Goal: Information Seeking & Learning: Learn about a topic

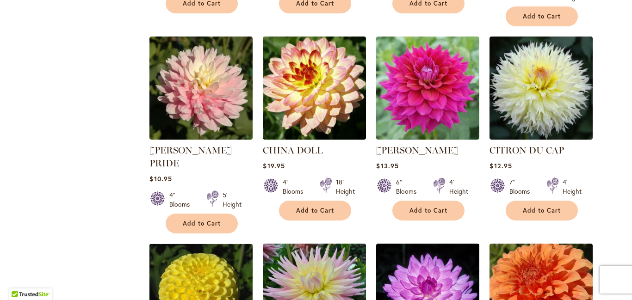
scroll to position [579, 0]
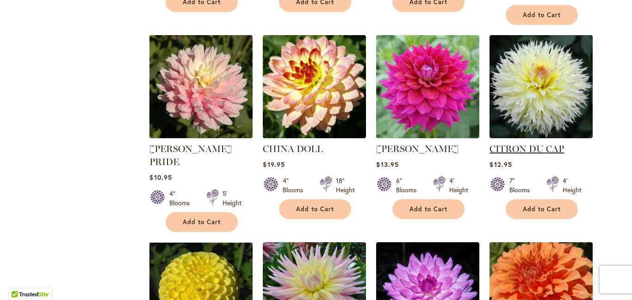
click at [537, 143] on link "CITRON DU CAP" at bounding box center [526, 148] width 74 height 11
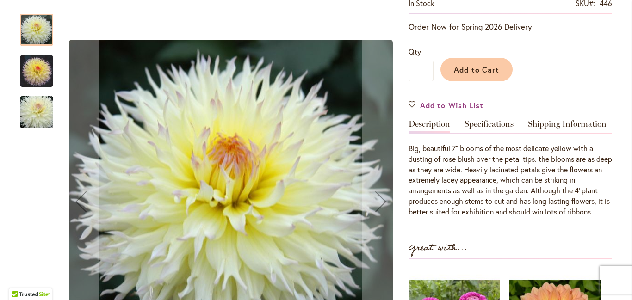
scroll to position [191, 0]
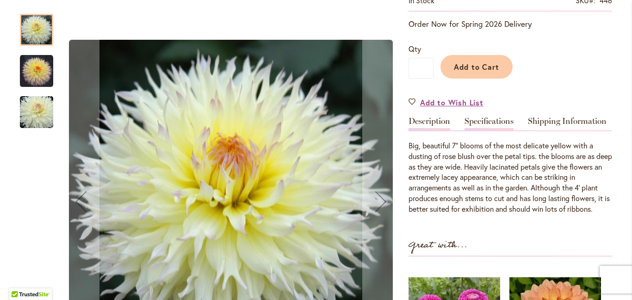
type input "**********"
click at [482, 130] on link "Specifications" at bounding box center [488, 123] width 49 height 13
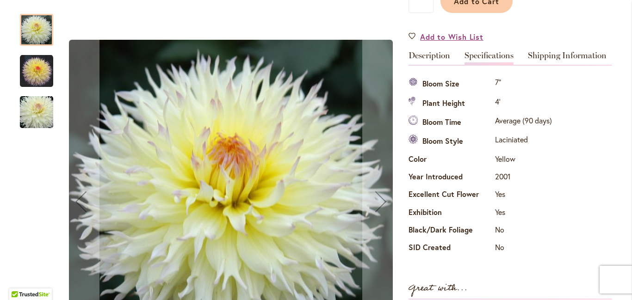
scroll to position [255, 0]
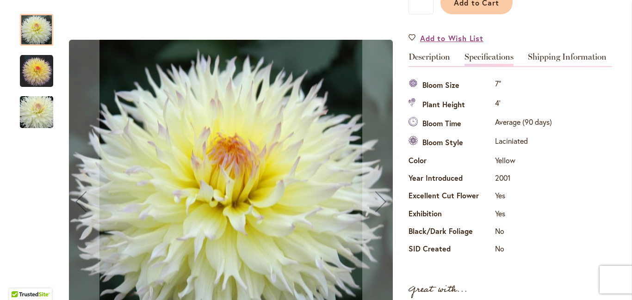
click at [31, 59] on img "CITRON DU CAP" at bounding box center [36, 71] width 33 height 33
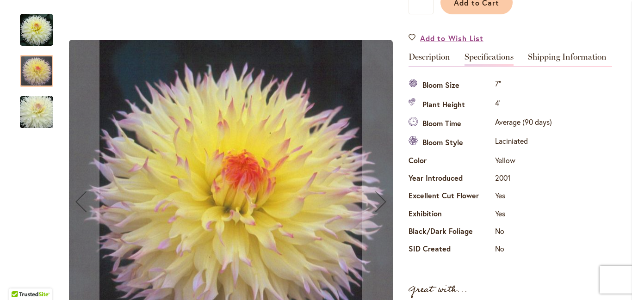
click at [35, 105] on img "CITRON DU CAP" at bounding box center [36, 112] width 67 height 44
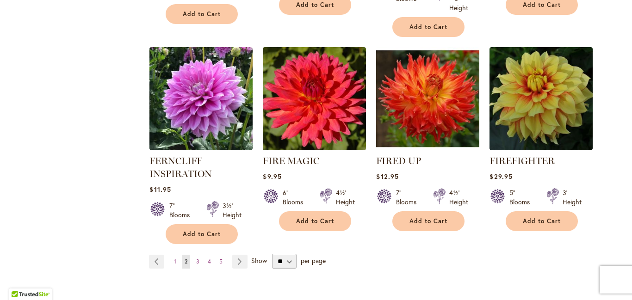
scroll to position [3201, 0]
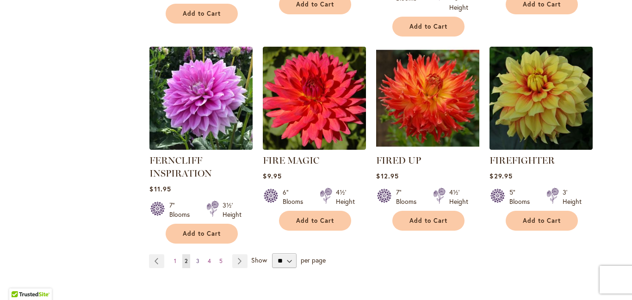
click at [197, 258] on span "3" at bounding box center [197, 261] width 3 height 7
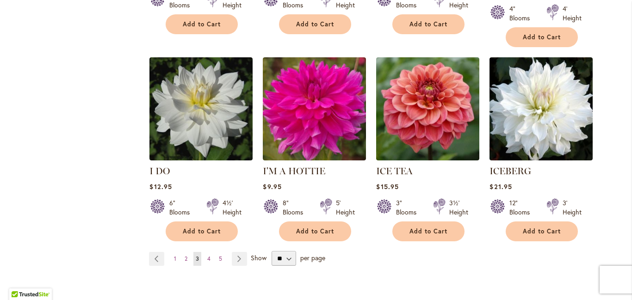
scroll to position [3213, 0]
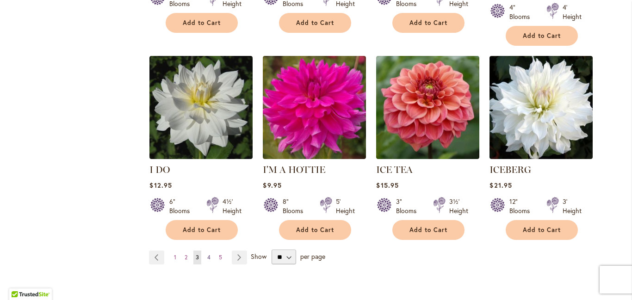
type input "**********"
click at [209, 254] on span "4" at bounding box center [208, 257] width 3 height 7
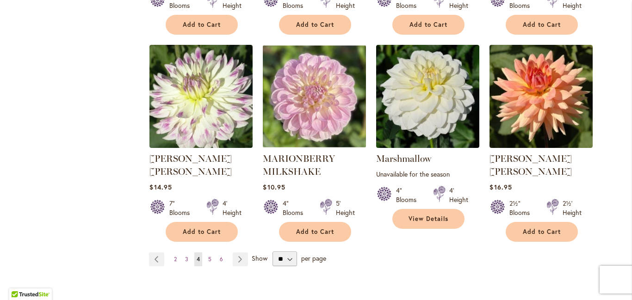
scroll to position [3209, 0]
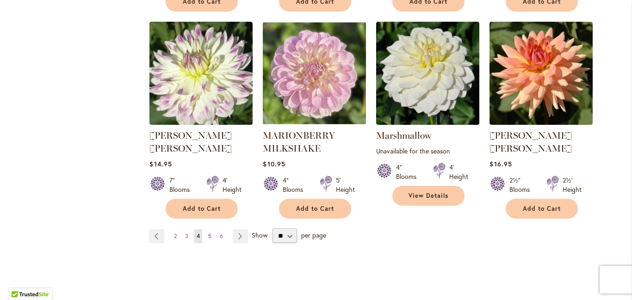
type input "**********"
click at [209, 233] on span "5" at bounding box center [209, 236] width 3 height 7
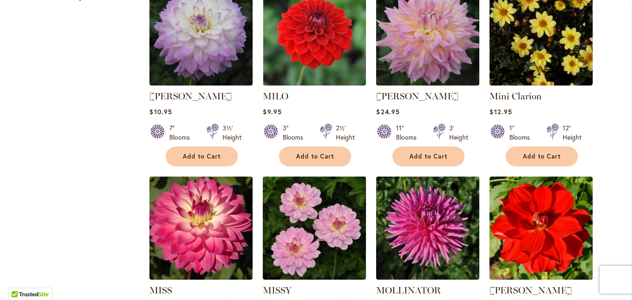
scroll to position [637, 0]
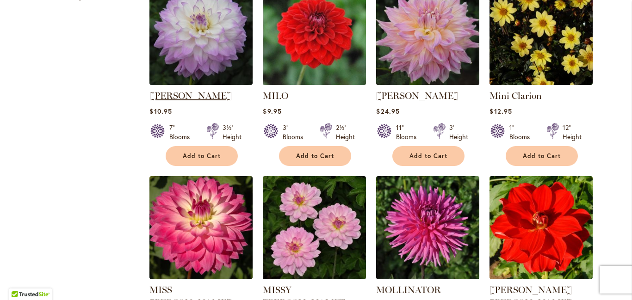
type input "**********"
click at [190, 101] on link "MIKAYLA MIRANDA" at bounding box center [190, 95] width 82 height 11
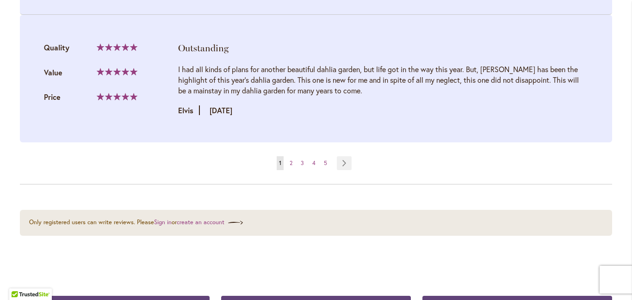
scroll to position [2076, 0]
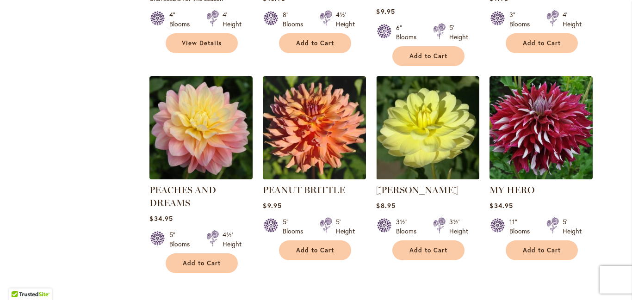
scroll to position [2535, 0]
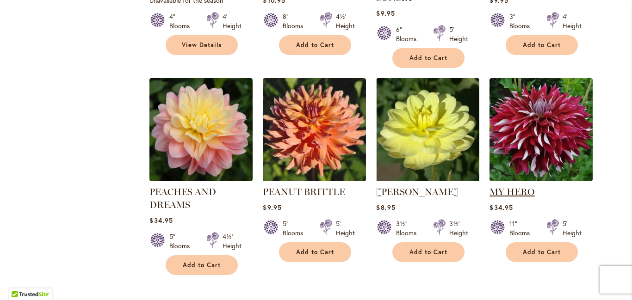
type input "**********"
click at [513, 186] on link "MY HERO" at bounding box center [511, 191] width 45 height 11
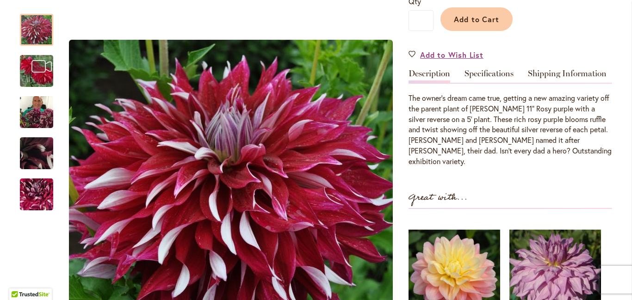
scroll to position [235, 0]
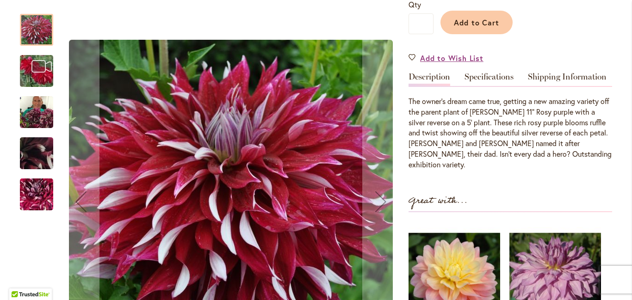
type input "**********"
click at [35, 185] on img "My Hero" at bounding box center [36, 194] width 67 height 59
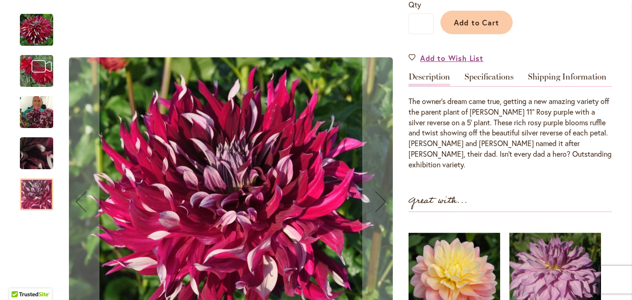
click at [36, 155] on img "My Hero" at bounding box center [36, 154] width 67 height 50
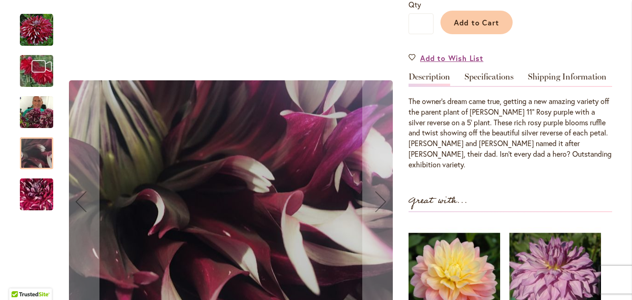
click at [32, 118] on img "My Hero" at bounding box center [36, 112] width 33 height 44
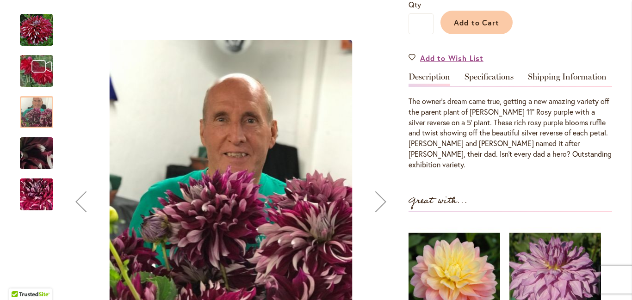
click at [31, 73] on div "MY HERO" at bounding box center [41, 66] width 43 height 41
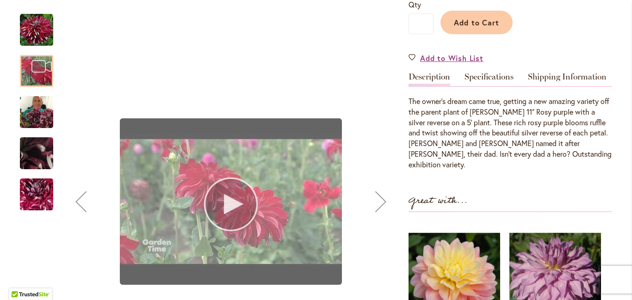
click at [226, 208] on div "MY HERO" at bounding box center [230, 202] width 337 height 394
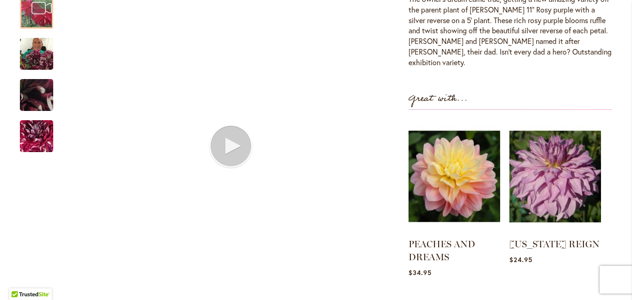
scroll to position [337, 0]
